Goal: Task Accomplishment & Management: Manage account settings

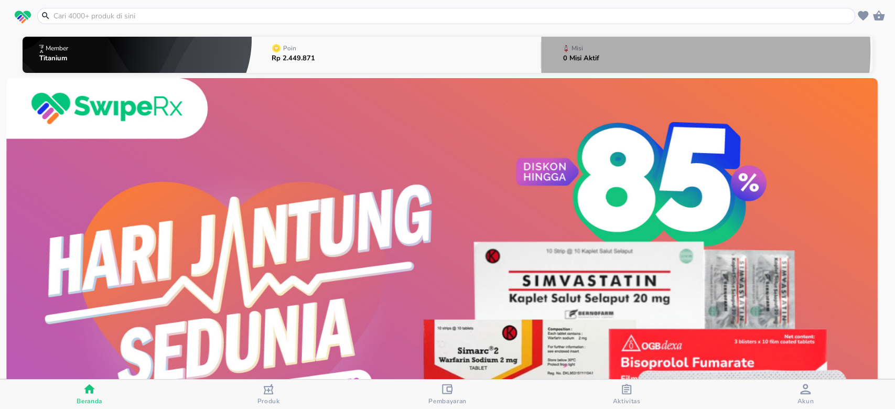
click at [647, 51] on button "Misi 0 Misi Aktif" at bounding box center [706, 54] width 331 height 41
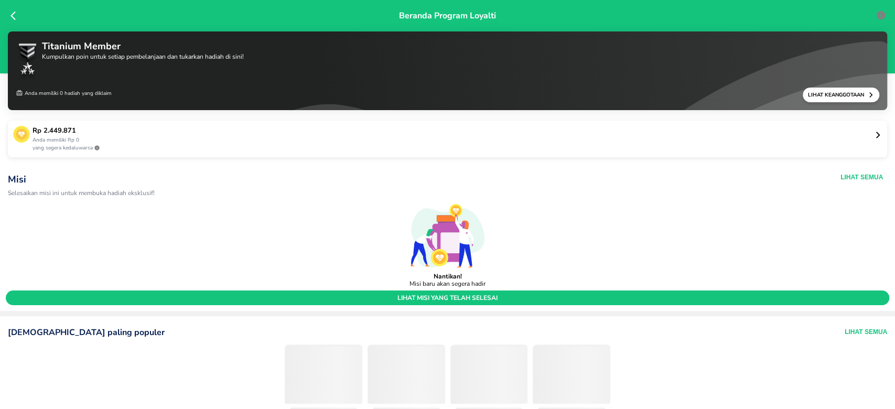
click at [13, 23] on div "Beranda Program Loyalti" at bounding box center [447, 36] width 895 height 73
click at [868, 171] on div "[PERSON_NAME]kan misi ini untuk membuka hadiah eksklusif! Lihat Semua" at bounding box center [448, 185] width 884 height 28
click at [862, 173] on button "Lihat Semua" at bounding box center [862, 177] width 42 height 8
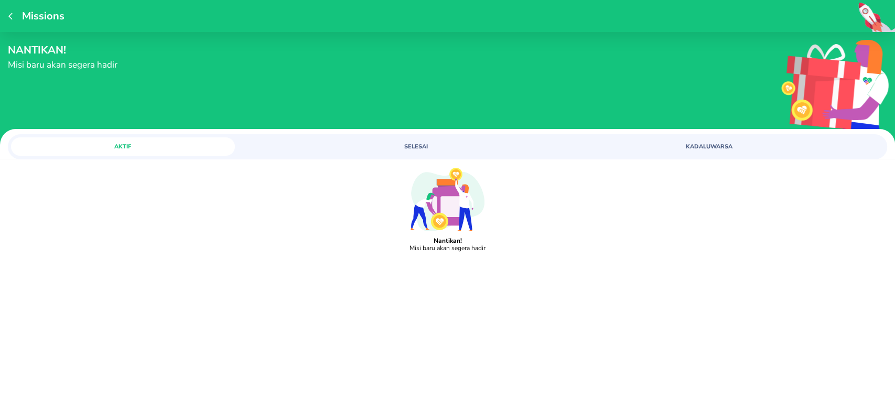
click at [423, 171] on icon at bounding box center [448, 199] width 74 height 63
click at [420, 153] on button "SELESAI" at bounding box center [416, 146] width 224 height 18
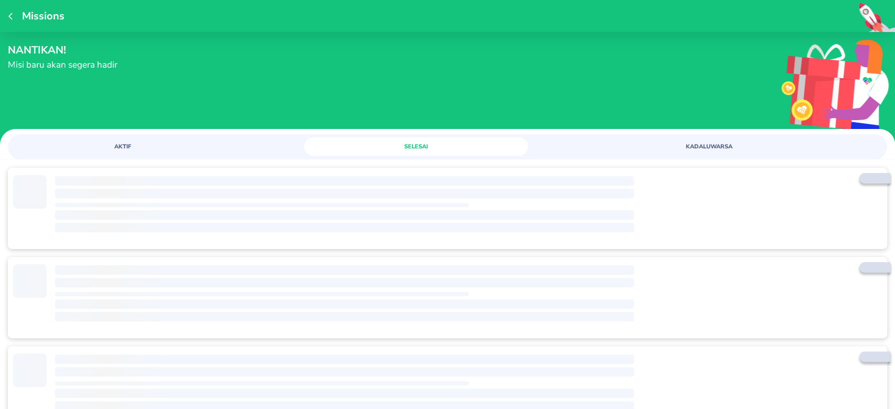
click at [420, 150] on button "SELESAI" at bounding box center [416, 146] width 224 height 18
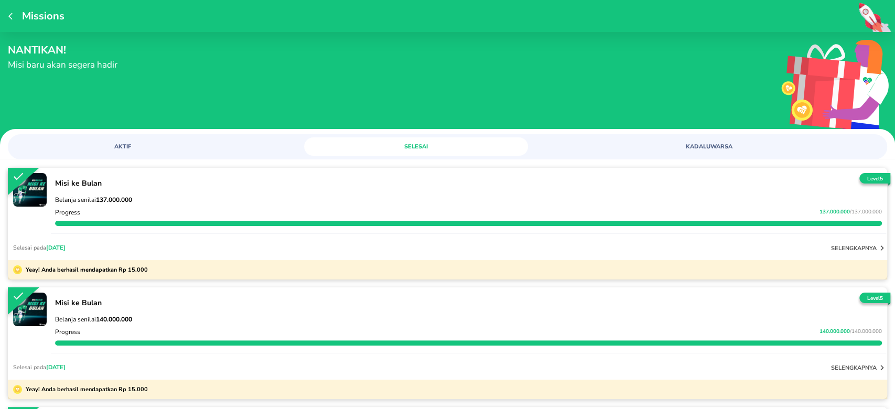
click at [864, 245] on p "selengkapnya" at bounding box center [854, 248] width 46 height 8
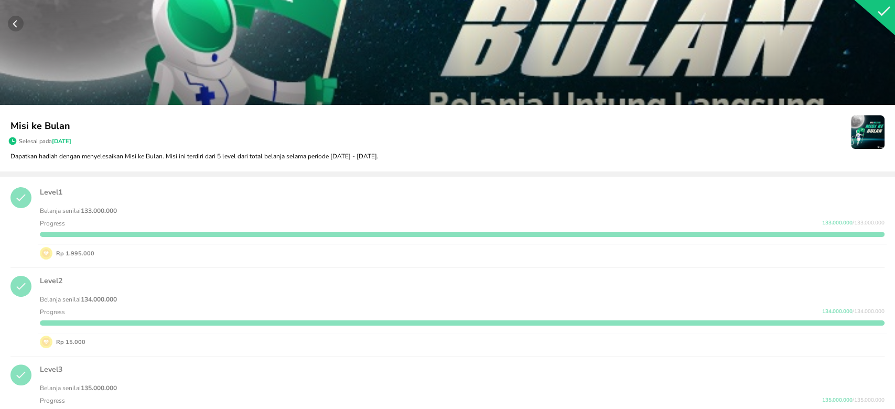
click at [10, 19] on circle "button" at bounding box center [16, 24] width 16 height 16
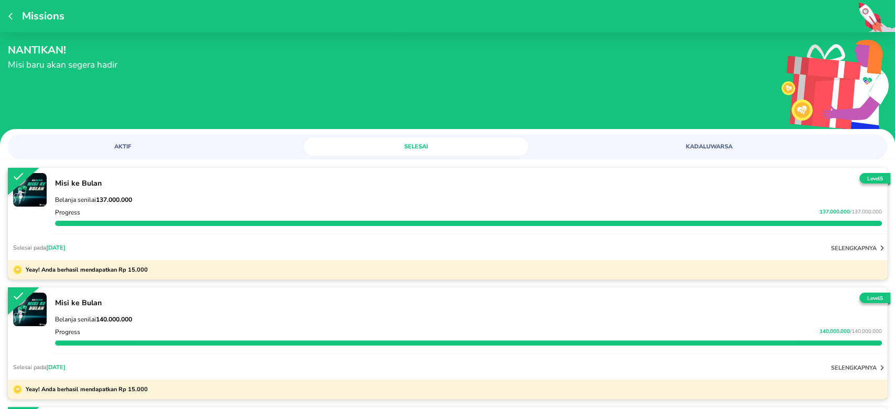
click at [15, 21] on button "button" at bounding box center [12, 16] width 8 height 14
